Goal: Check status

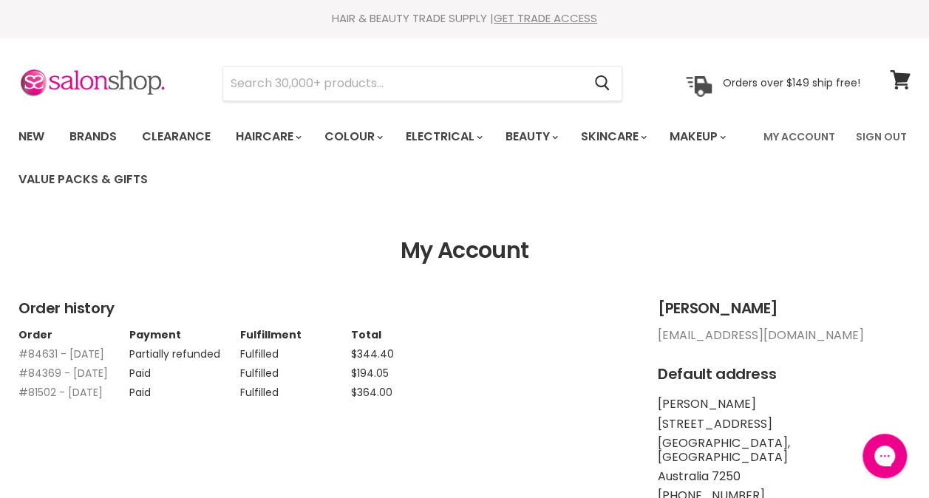
click at [811, 135] on link "My Account" at bounding box center [799, 136] width 89 height 31
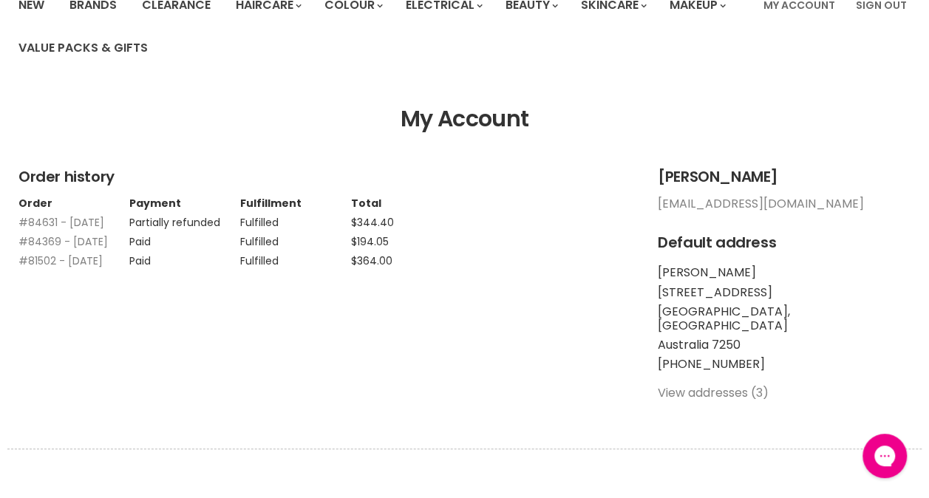
click at [37, 249] on link "#84369 - [DATE]" at bounding box center [62, 241] width 89 height 15
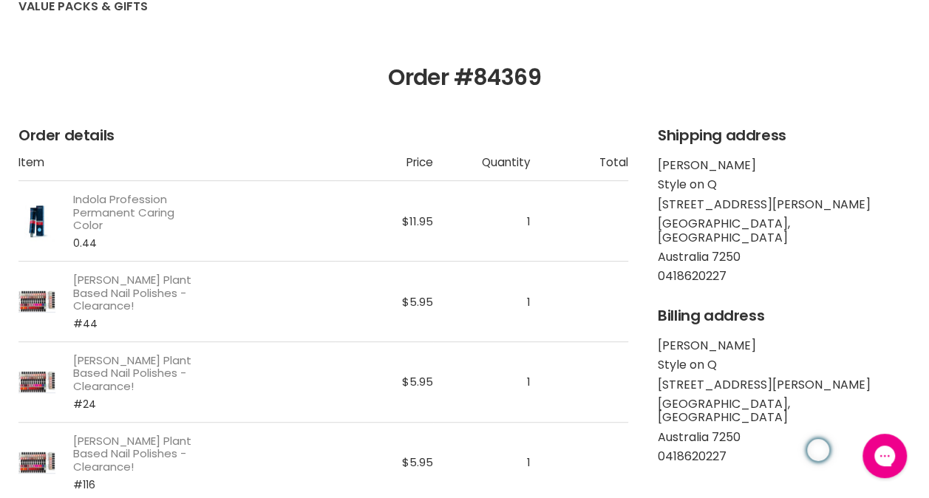
scroll to position [185, 0]
